Goal: Use online tool/utility

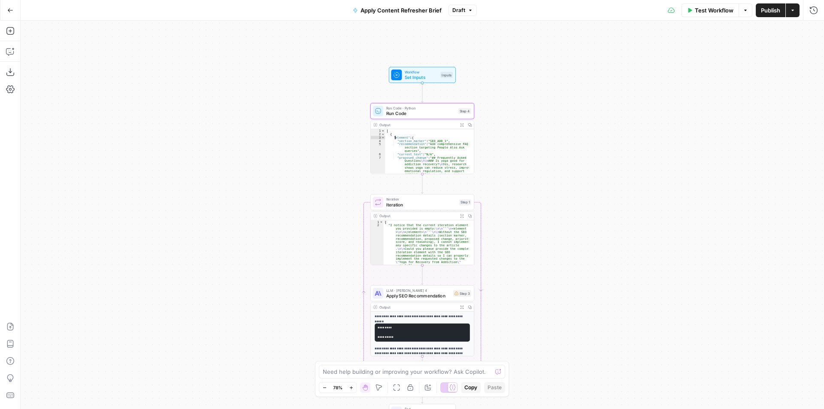
click at [419, 157] on div "[ { "element" : { "section_marker" : "SEO_ADD_1" , "recommendation" : "Add comp…" at bounding box center [427, 185] width 84 height 112
click at [351, 388] on icon "button" at bounding box center [350, 387] width 3 height 3
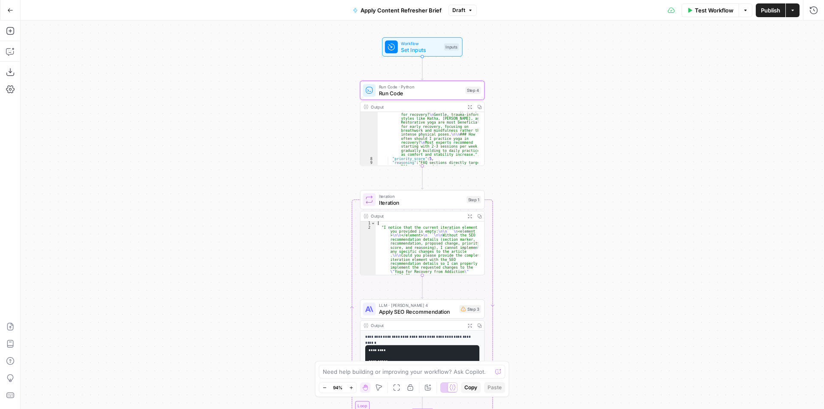
click at [351, 388] on icon "button" at bounding box center [350, 387] width 3 height 3
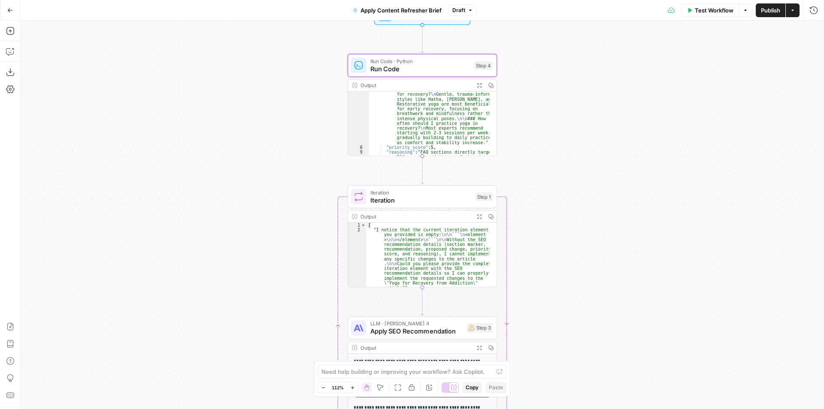
click at [351, 388] on icon "button" at bounding box center [352, 387] width 5 height 5
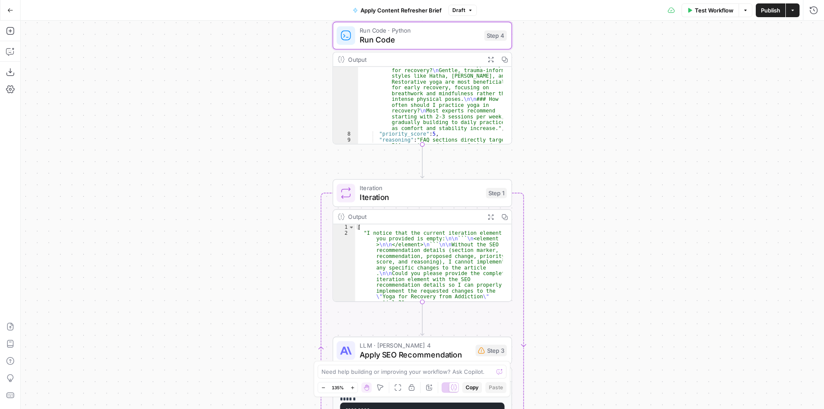
click at [351, 388] on icon "button" at bounding box center [352, 387] width 5 height 5
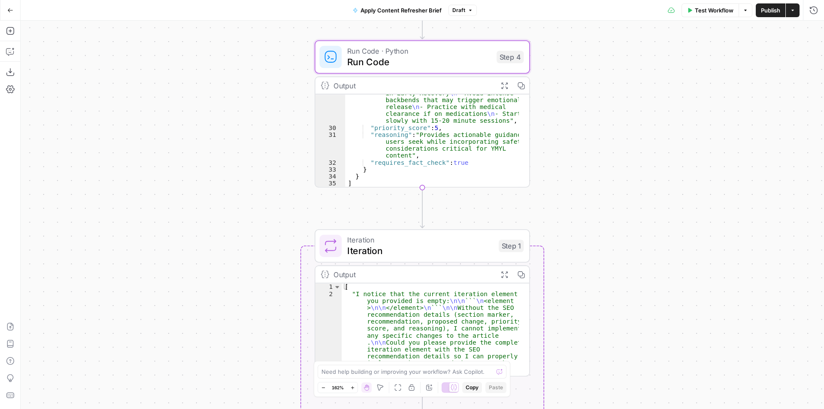
scroll to position [355, 0]
click at [408, 181] on div ""proposed_change" : "## Poses and Breathwork for Anxiety, Sleep, and Urge Contr…" at bounding box center [432, 111] width 174 height 224
type textarea "* *"
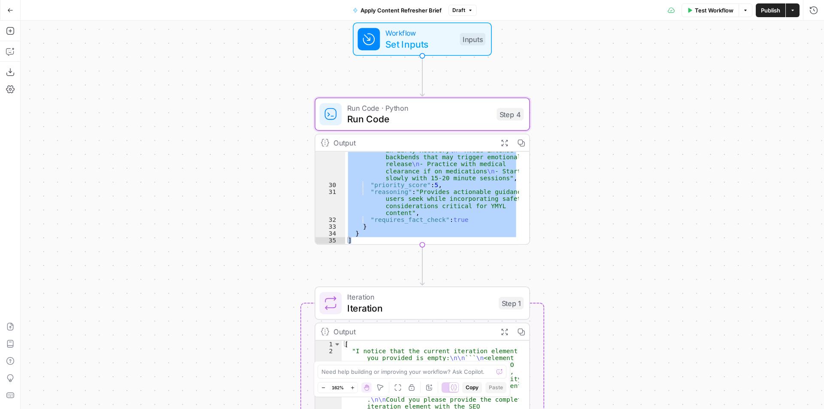
click at [465, 123] on span "Run Code" at bounding box center [419, 119] width 144 height 14
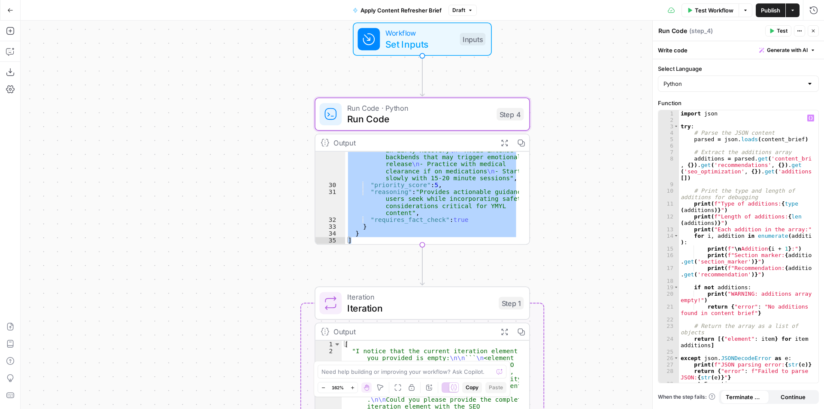
type textarea "**********"
click at [732, 222] on div "import json try : # Parse the JSON content parsed = json . loads ( content_brie…" at bounding box center [745, 252] width 133 height 285
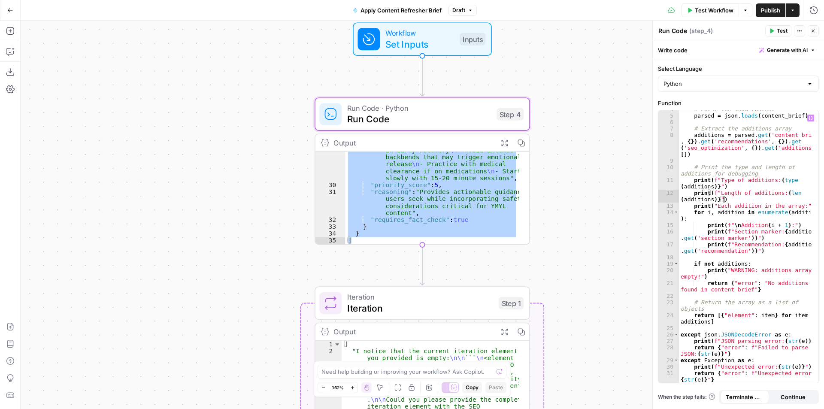
scroll to position [0, 0]
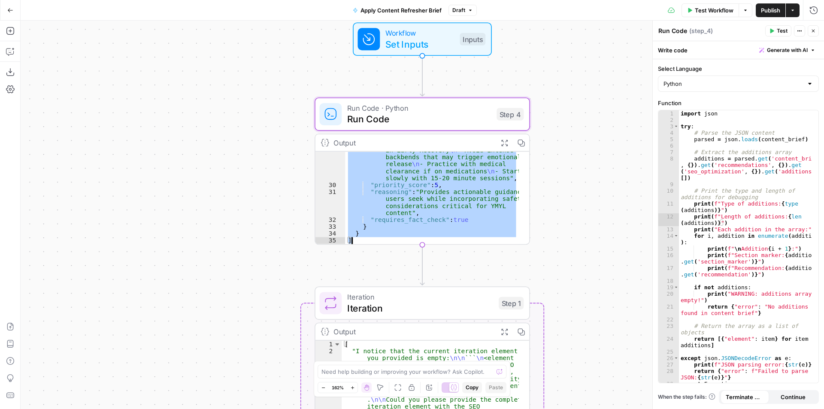
click at [423, 208] on div ""proposed_change" : "## Poses and Breathwork for Anxiety, Sleep, and Urge Contr…" at bounding box center [432, 197] width 174 height 92
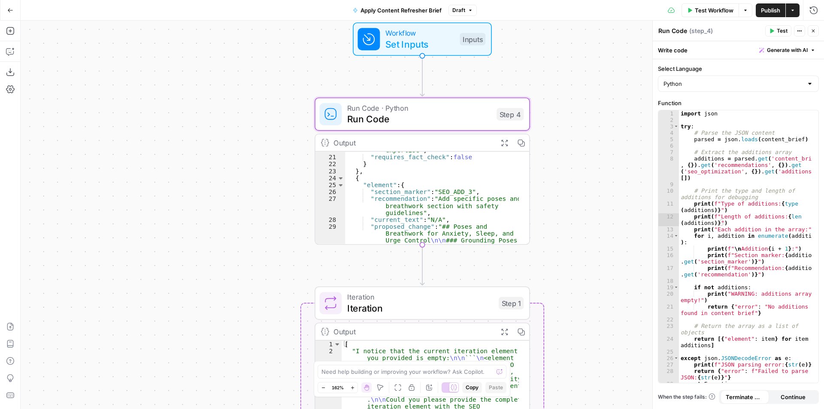
scroll to position [252, 0]
click at [456, 178] on div ""reasoning" : "Addresses high-value local search intent while connecting to WRI…" at bounding box center [432, 248] width 174 height 245
type textarea "* *"
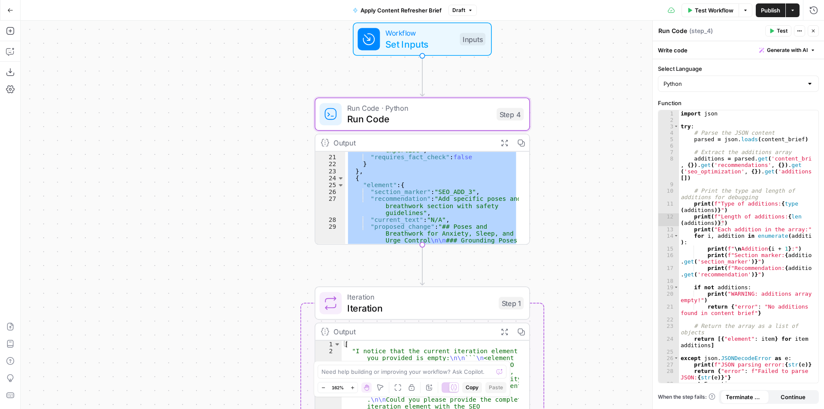
click at [570, 232] on div "Workflow Set Inputs Inputs Run Code · Python Run Code Step 4 Output Expand Outp…" at bounding box center [422, 215] width 803 height 388
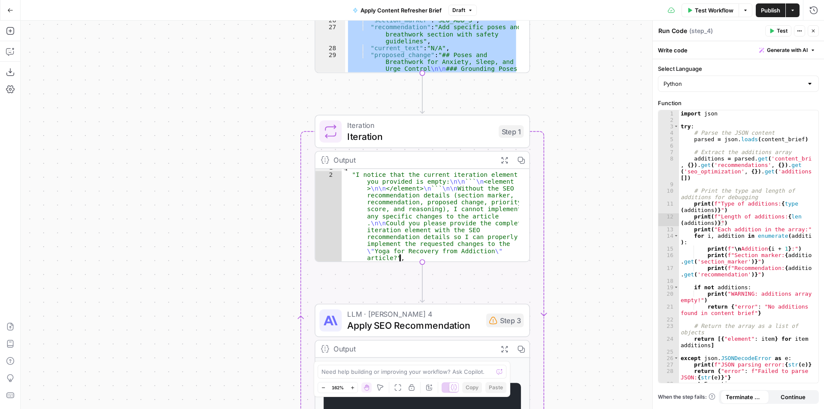
click at [419, 228] on div "[ "I notice that the current iteration element you provided is empty: \n\n ``` …" at bounding box center [429, 259] width 177 height 190
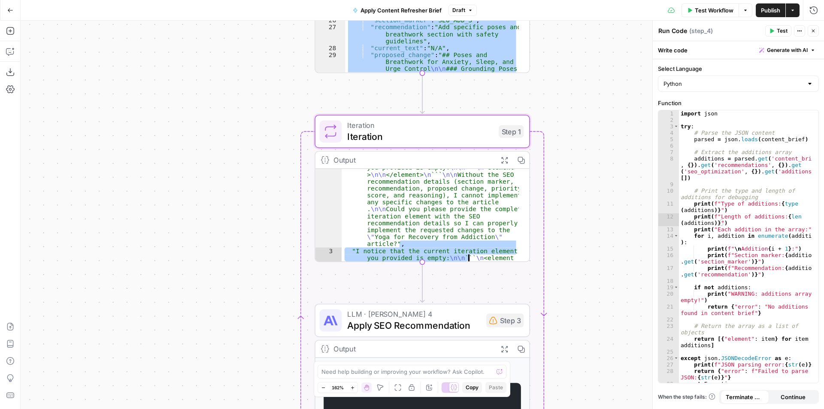
scroll to position [12, 0]
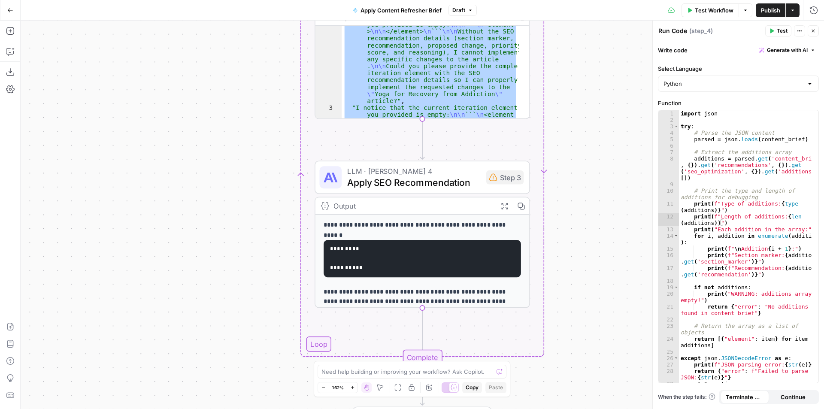
click at [374, 262] on pre "**********" at bounding box center [421, 258] width 197 height 37
click at [389, 266] on pre "**********" at bounding box center [421, 258] width 197 height 37
click at [573, 302] on div "Workflow Set Inputs Inputs Run Code · Python Run Code Step 4 Output Expand Outp…" at bounding box center [422, 215] width 803 height 388
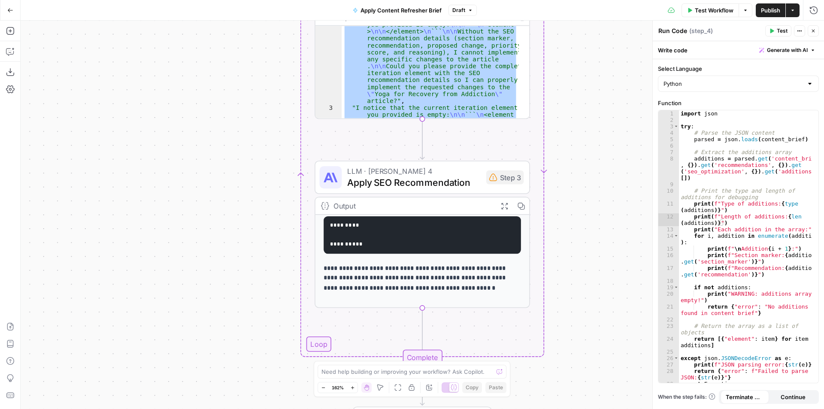
scroll to position [0, 0]
